Goal: Transaction & Acquisition: Purchase product/service

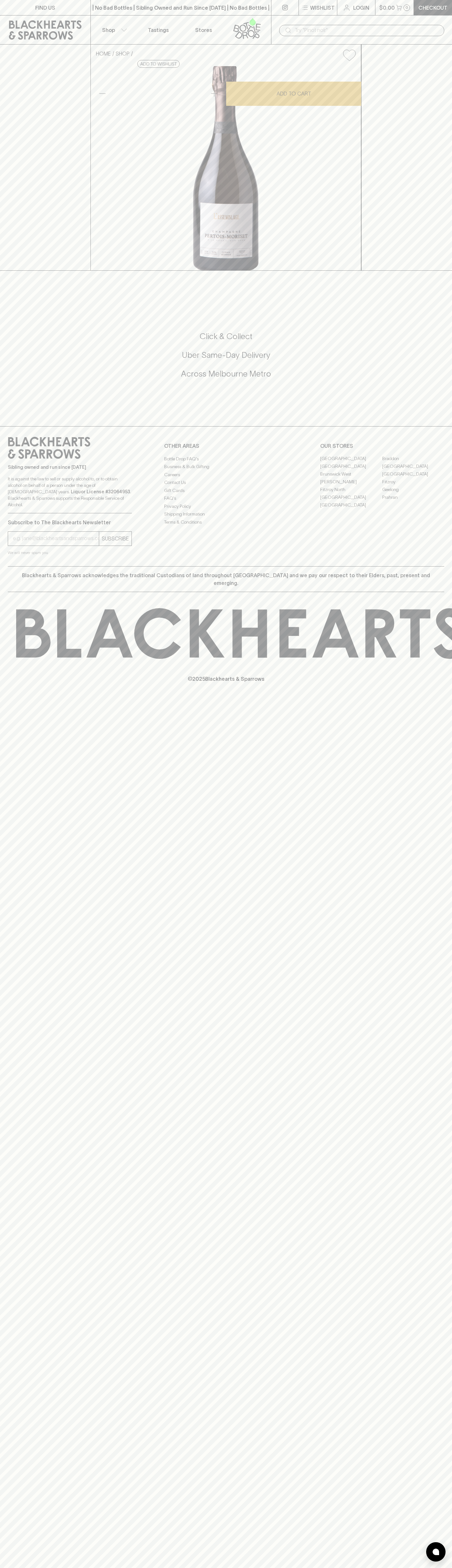
click at [351, 23] on div "​" at bounding box center [361, 30] width 181 height 29
click at [423, 15] on link "Checkout" at bounding box center [433, 7] width 38 height 15
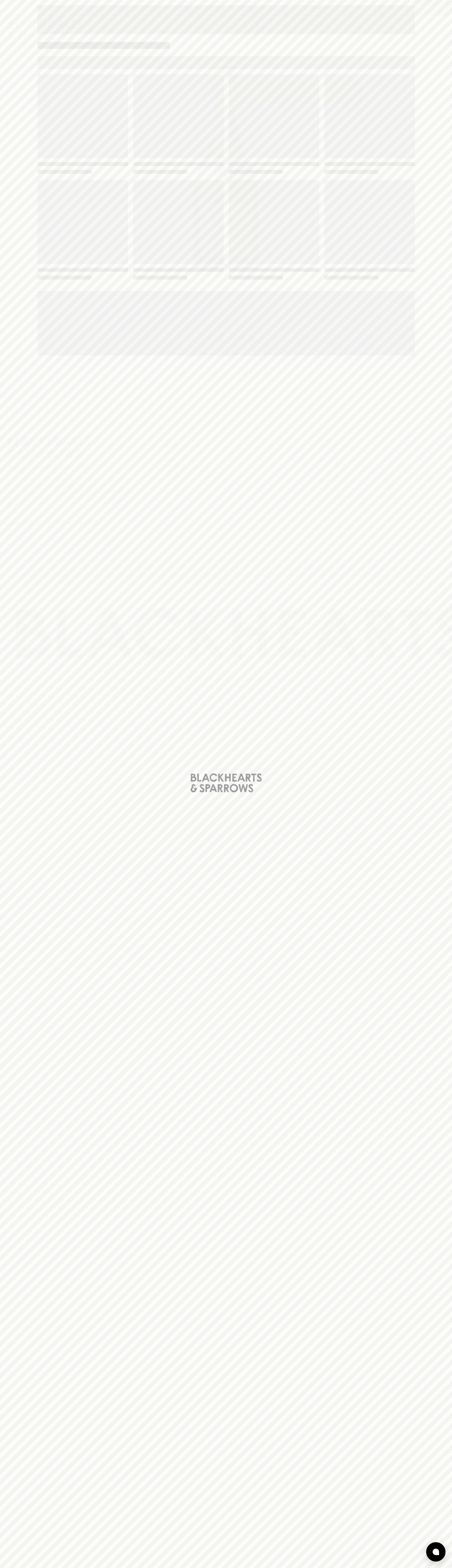
click at [271, 1567] on html "FIND US | No Bad Bottles | Sibling Owned and Run Since [DATE] | No Bad Bottles …" at bounding box center [226, 784] width 452 height 1568
click at [10, 730] on div "Loading" at bounding box center [226, 784] width 452 height 1568
